Goal: Task Accomplishment & Management: Use online tool/utility

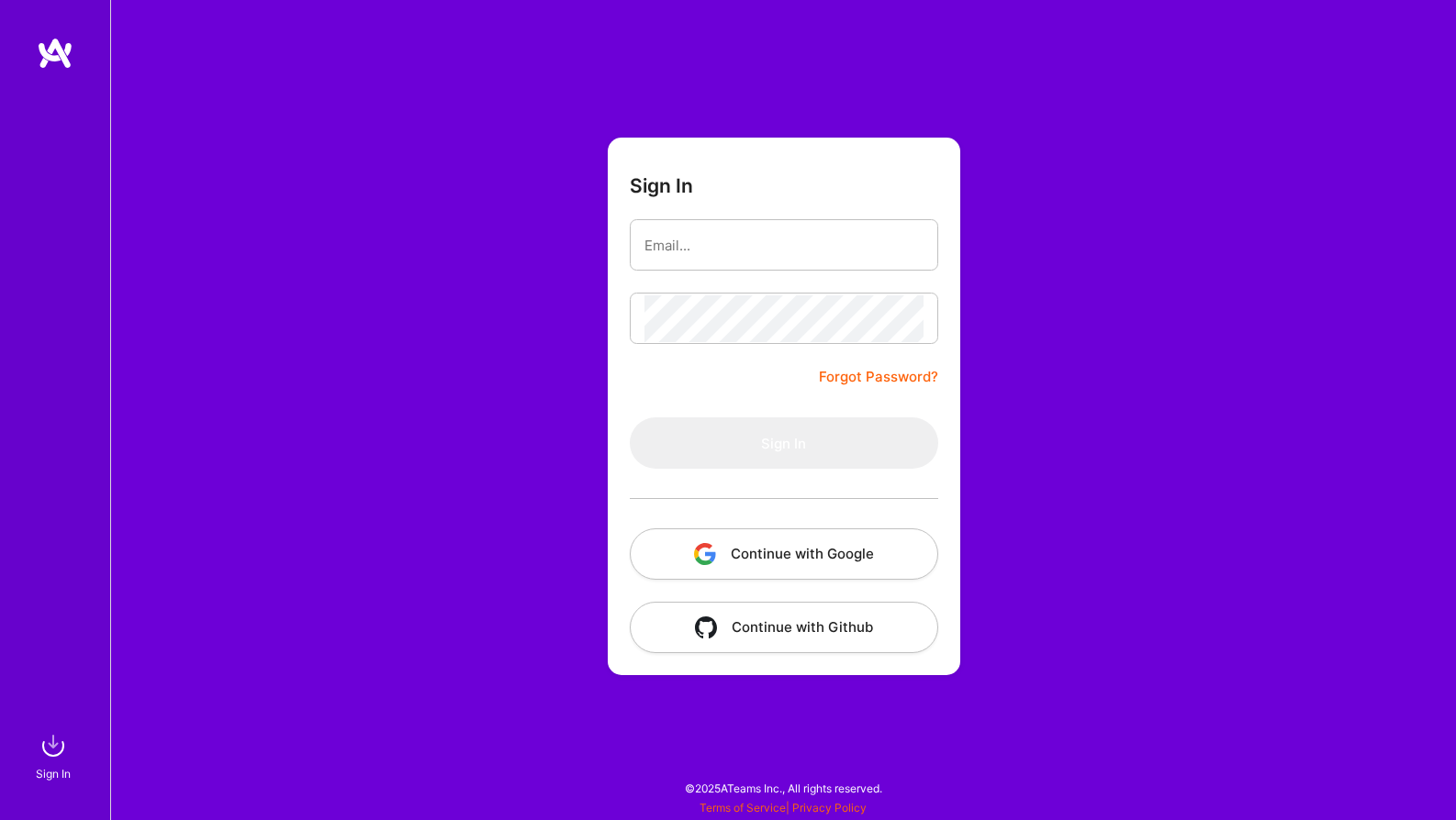
type input "[EMAIL_ADDRESS][DOMAIN_NAME]"
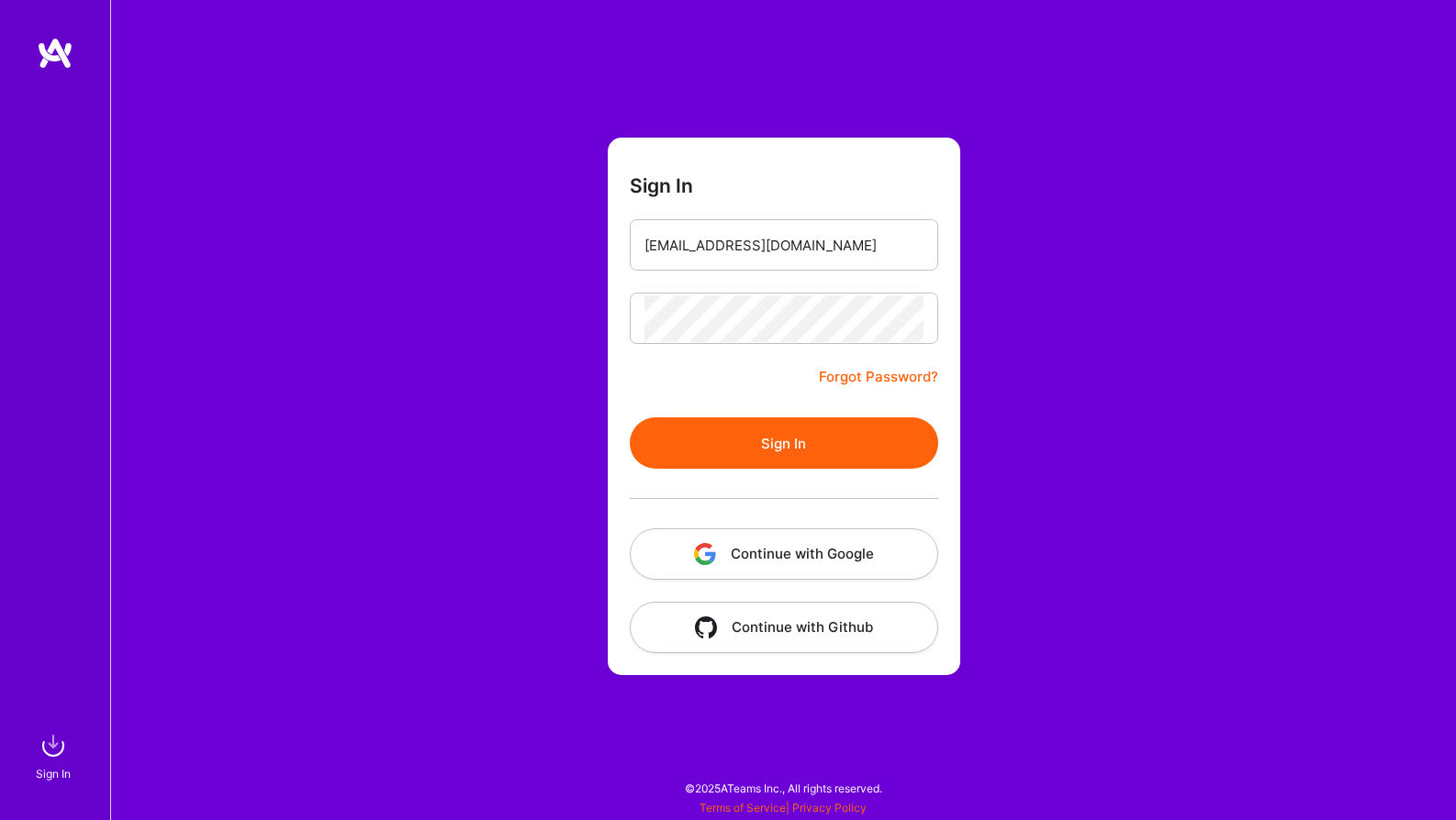
click at [754, 451] on button "Sign In" at bounding box center [783, 443] width 308 height 51
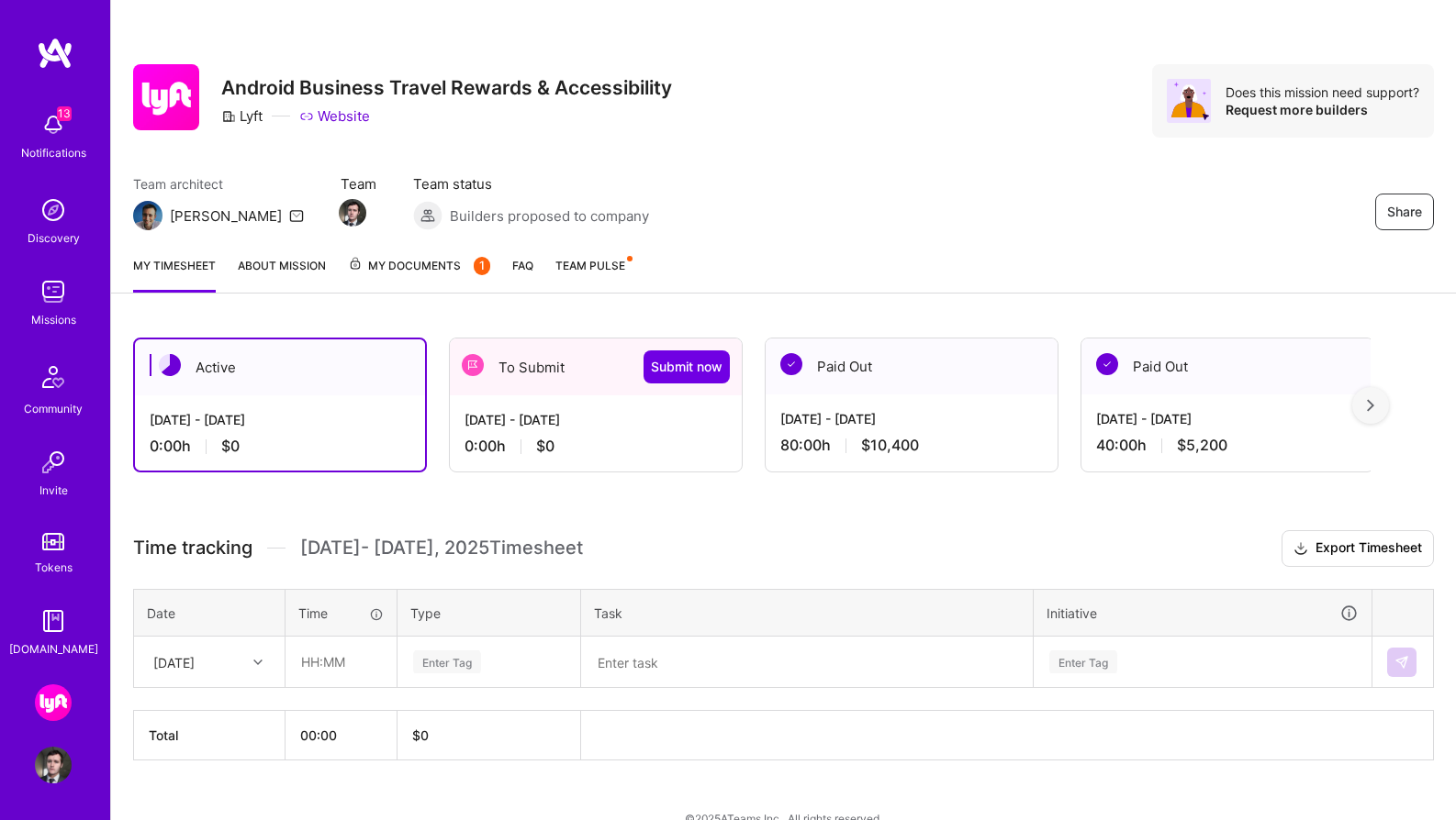
scroll to position [29, 0]
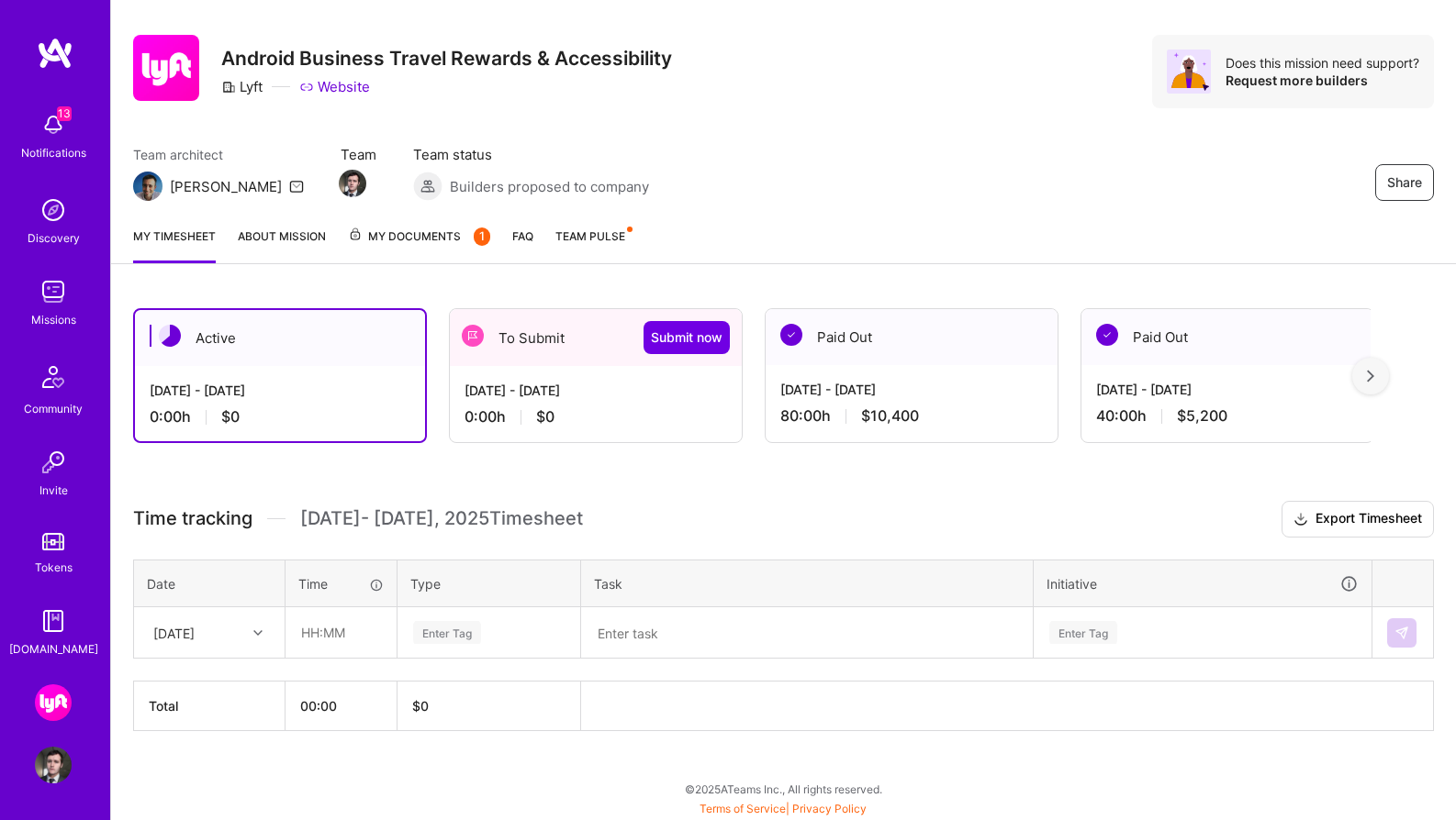
click at [588, 416] on div "0:00 h $0" at bounding box center [596, 417] width 262 height 19
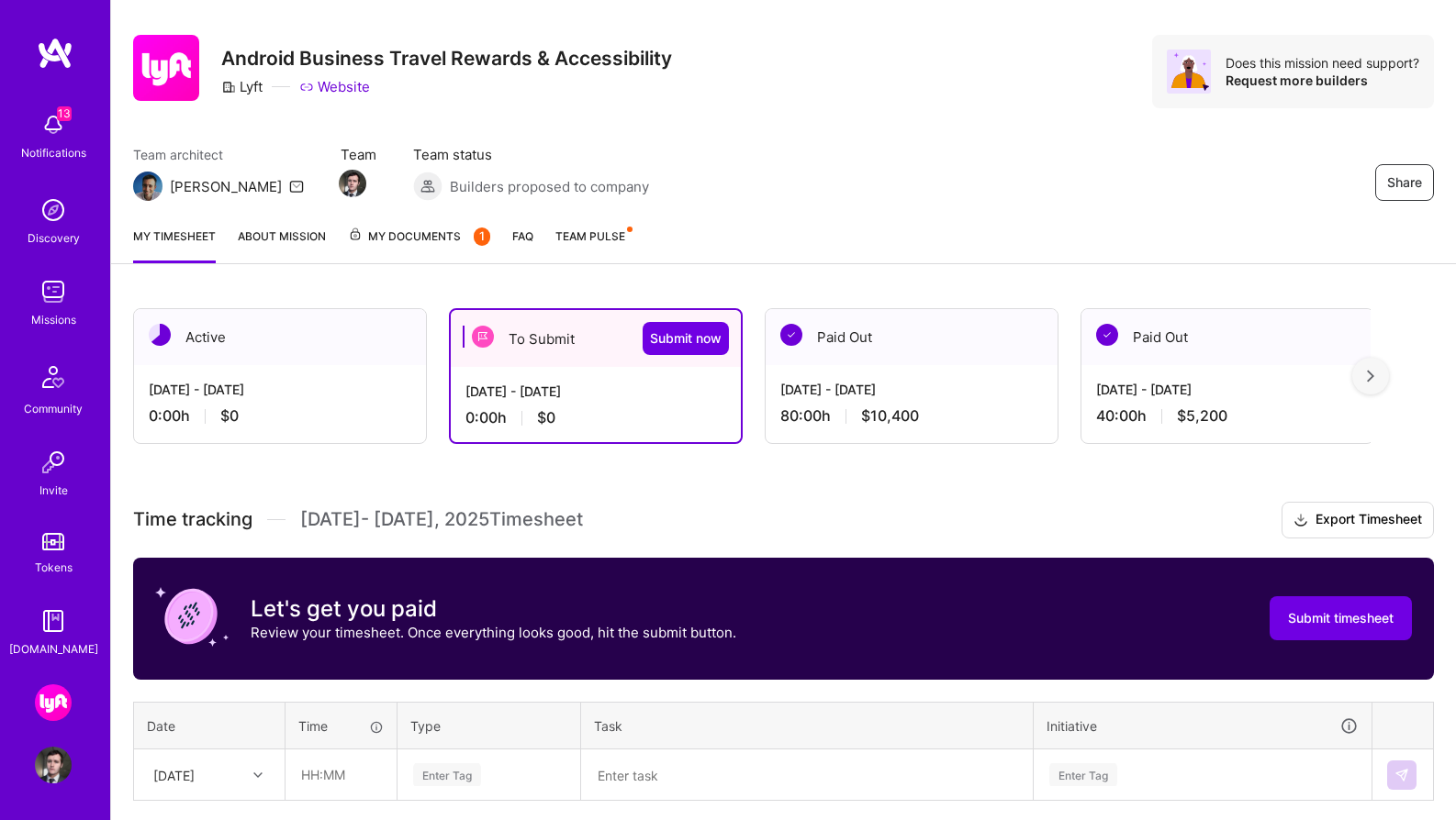
scroll to position [172, 0]
